Goal: Task Accomplishment & Management: Use online tool/utility

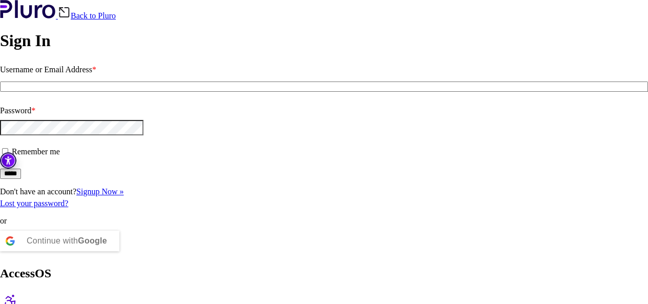
type input "**********"
click at [21, 179] on input "*****" at bounding box center [10, 174] width 21 height 10
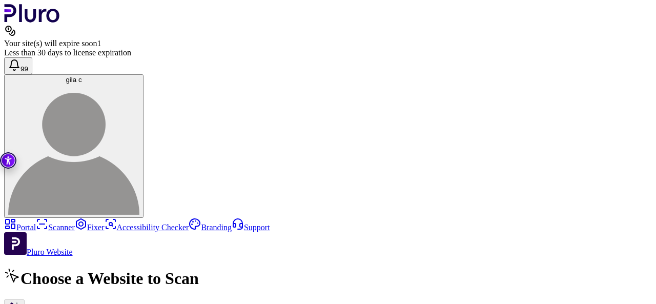
scroll to position [468, 0]
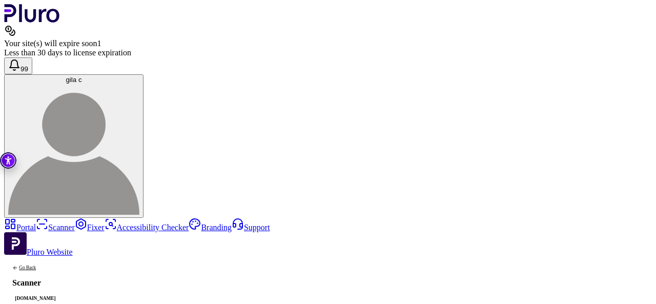
scroll to position [0, 17]
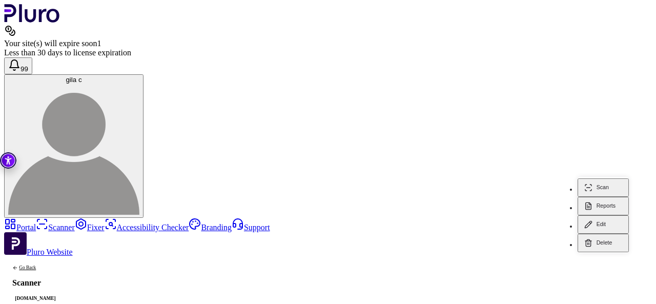
click at [607, 179] on button "Scan" at bounding box center [603, 187] width 51 height 18
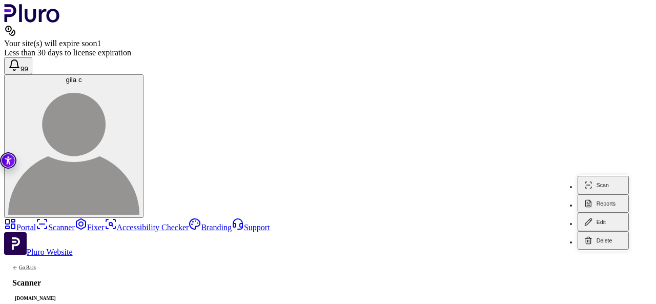
click at [600, 248] on button "Delete" at bounding box center [603, 240] width 51 height 18
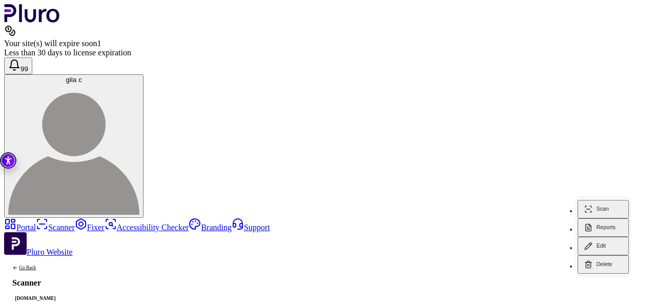
click at [602, 200] on button "Scan" at bounding box center [603, 209] width 51 height 18
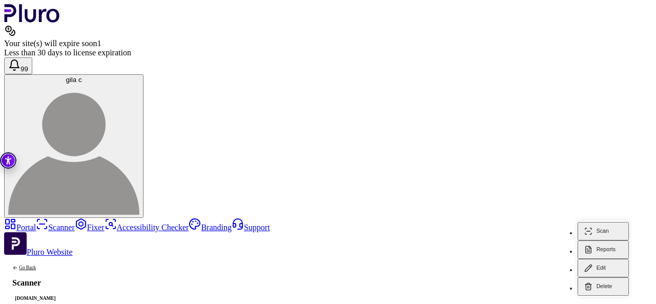
click at [604, 225] on button "Scan" at bounding box center [603, 231] width 51 height 18
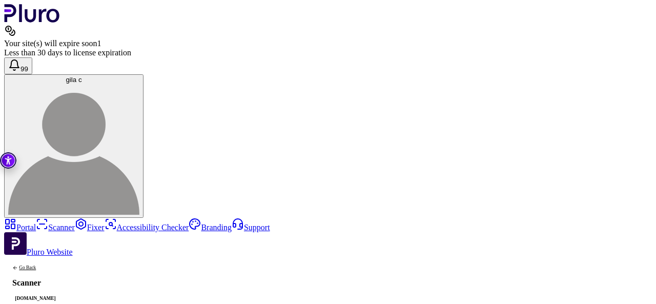
scroll to position [0, 0]
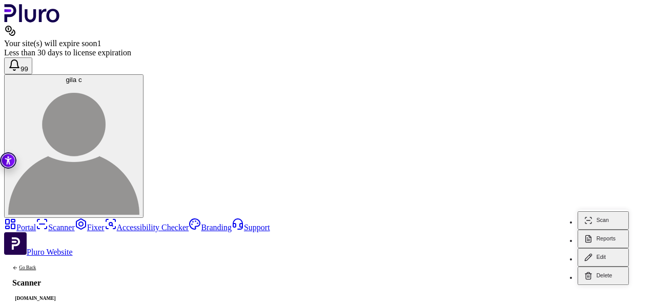
click at [600, 213] on button "Scan" at bounding box center [603, 220] width 51 height 18
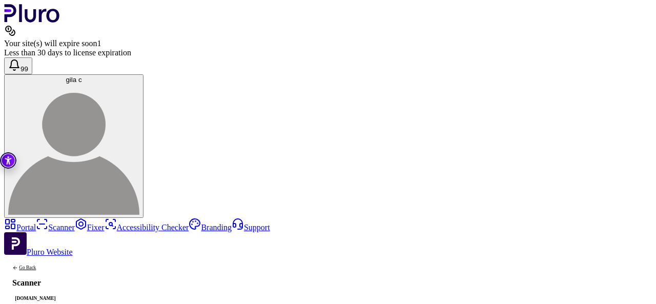
scroll to position [51, 0]
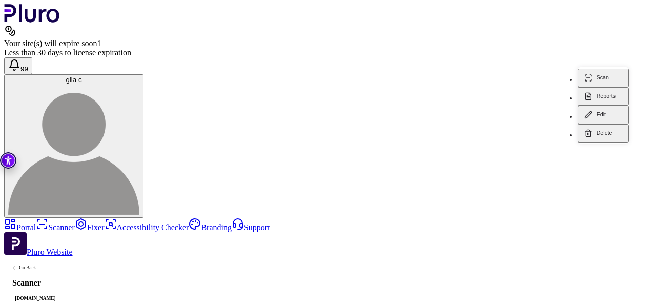
click at [600, 69] on button "Scan" at bounding box center [603, 78] width 51 height 18
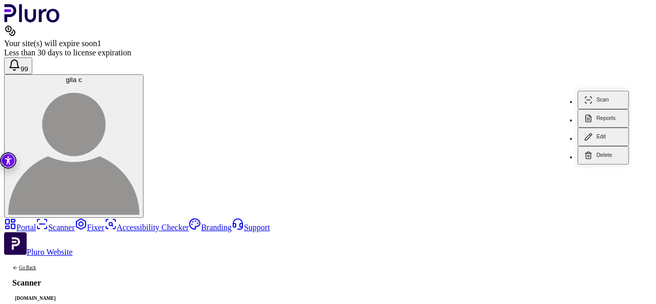
click at [614, 91] on button "Scan" at bounding box center [603, 100] width 51 height 18
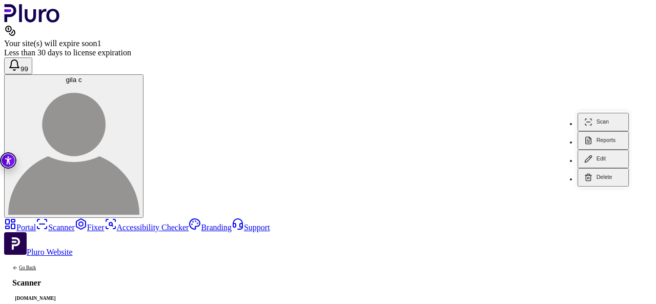
click at [615, 113] on button "Scan" at bounding box center [603, 122] width 51 height 18
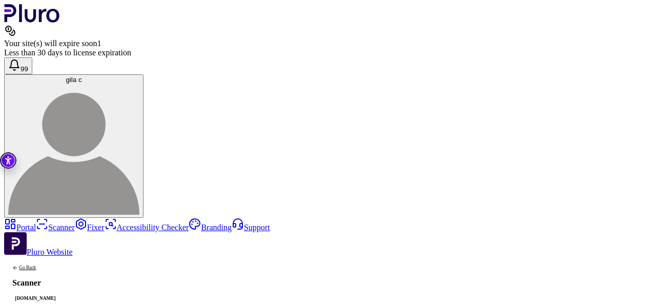
click at [36, 223] on link "Portal" at bounding box center [20, 227] width 32 height 9
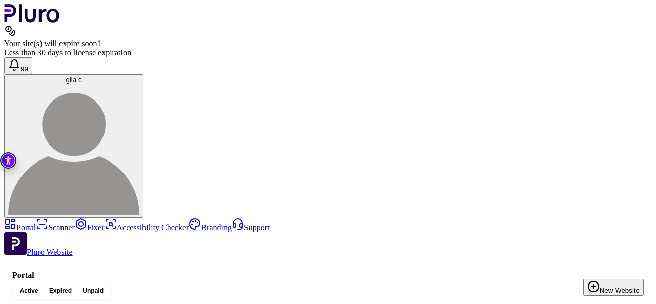
type input "*****"
click at [277, 271] on h1 "Portal" at bounding box center [328, 275] width 632 height 9
click at [75, 223] on link "Fixer" at bounding box center [90, 227] width 30 height 9
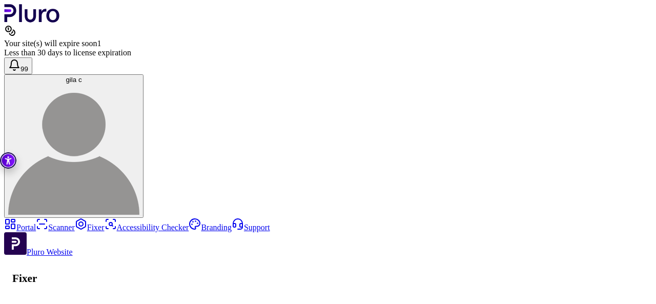
click at [36, 223] on link "Scanner" at bounding box center [55, 227] width 39 height 9
click at [36, 223] on link "Portal" at bounding box center [20, 227] width 32 height 9
click at [75, 223] on link "Fixer" at bounding box center [90, 227] width 30 height 9
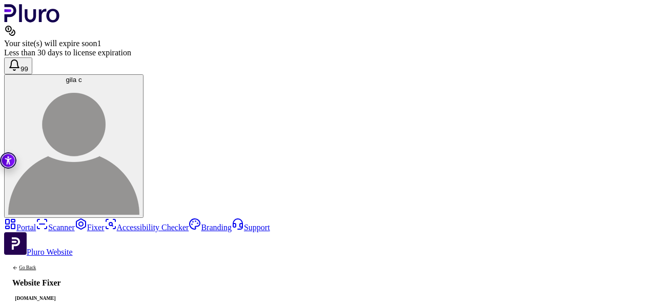
scroll to position [77, 0]
